Goal: Find specific page/section

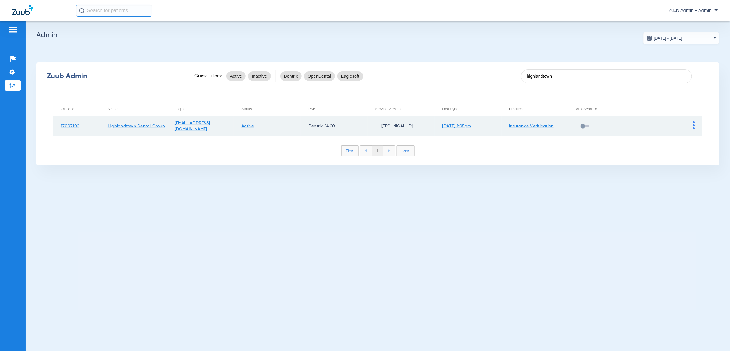
click at [693, 125] on img at bounding box center [694, 125] width 2 height 8
drag, startPoint x: 709, startPoint y: 142, endPoint x: 640, endPoint y: 128, distance: 70.1
click at [708, 141] on button "View Account" at bounding box center [710, 138] width 35 height 12
